Goal: Task Accomplishment & Management: Manage account settings

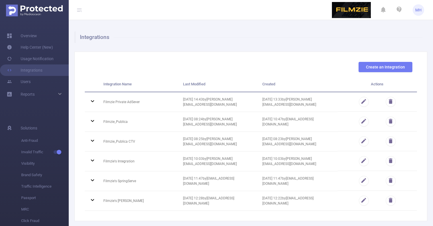
scroll to position [30, 0]
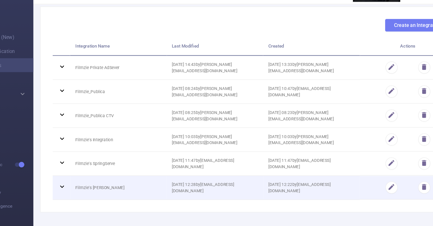
click at [89, 167] on icon at bounding box center [92, 170] width 7 height 7
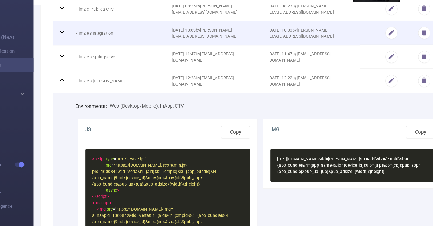
scroll to position [121, 0]
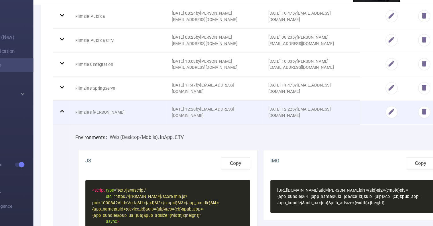
click at [89, 105] on icon at bounding box center [92, 108] width 7 height 7
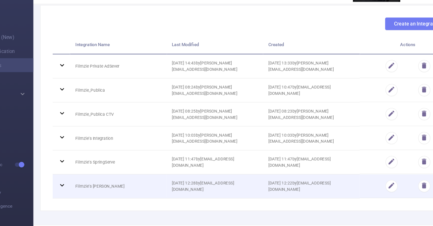
scroll to position [30, 0]
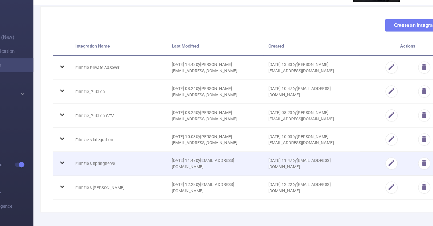
click at [91, 149] on icon at bounding box center [92, 150] width 3 height 2
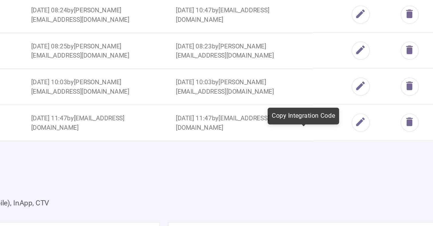
scroll to position [45, 0]
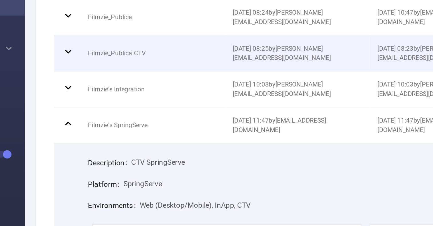
click at [89, 92] on icon at bounding box center [92, 95] width 7 height 7
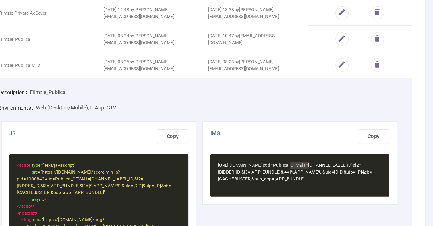
scroll to position [64, 0]
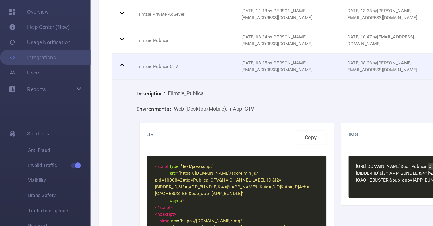
click at [93, 75] on icon at bounding box center [92, 76] width 3 height 2
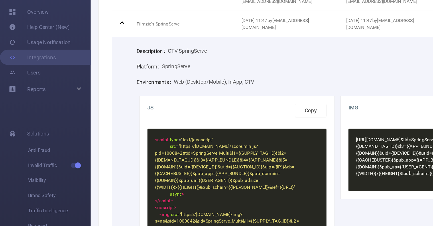
scroll to position [149, 0]
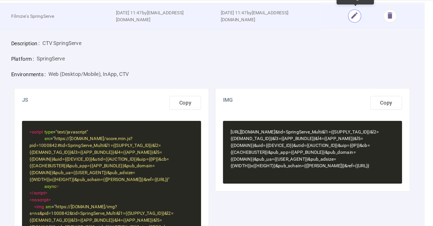
click at [359, 27] on button "button" at bounding box center [364, 32] width 10 height 10
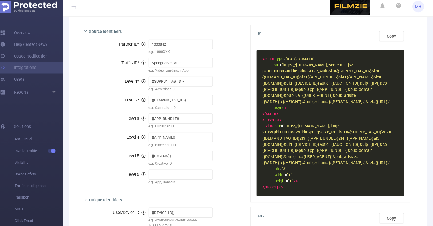
scroll to position [0, 0]
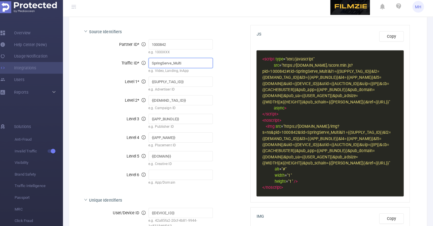
drag, startPoint x: 184, startPoint y: 63, endPoint x: 169, endPoint y: 62, distance: 15.5
click at [169, 62] on input "SpringServe_Multi" at bounding box center [185, 65] width 64 height 10
click at [169, 61] on input "SpringServeKTV" at bounding box center [185, 65] width 64 height 10
drag, startPoint x: 179, startPoint y: 62, endPoint x: 146, endPoint y: 62, distance: 33.5
click at [153, 62] on input "SpringServeKTV" at bounding box center [185, 65] width 64 height 10
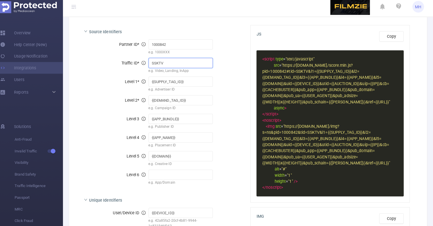
click at [154, 63] on input "SSKTV" at bounding box center [185, 65] width 64 height 10
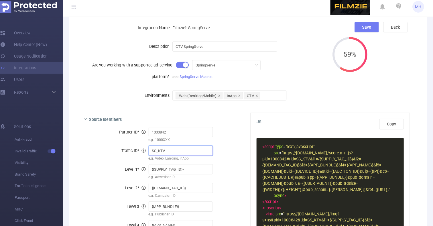
scroll to position [37, 0]
type input "SS_KTV"
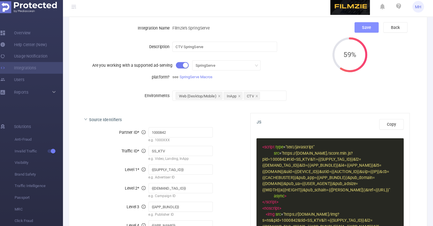
click at [364, 25] on button "Save" at bounding box center [368, 30] width 24 height 10
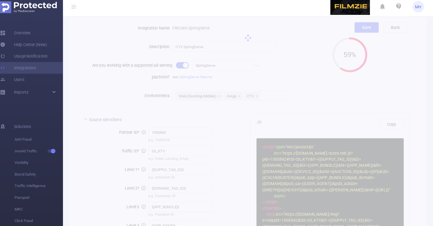
scroll to position [30, 0]
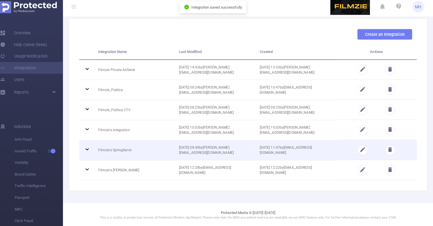
click at [89, 148] on icon at bounding box center [92, 150] width 7 height 7
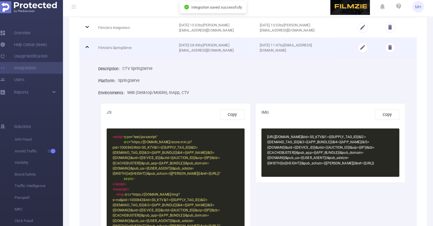
scroll to position [131, 0]
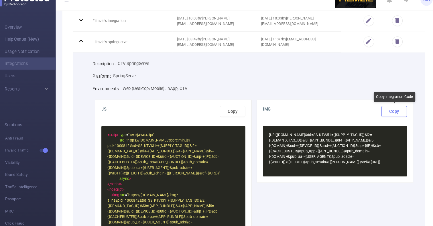
click at [376, 110] on button "Copy" at bounding box center [388, 115] width 24 height 10
